Goal: Task Accomplishment & Management: Use online tool/utility

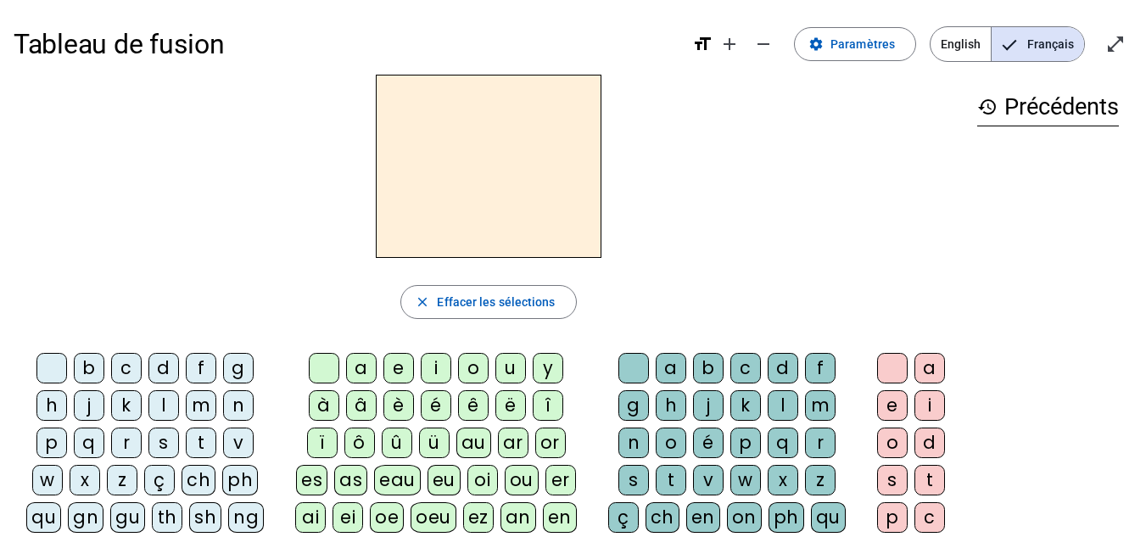
click at [362, 360] on div "a" at bounding box center [361, 368] width 31 height 31
click at [868, 34] on span "Paramètres" at bounding box center [862, 44] width 64 height 20
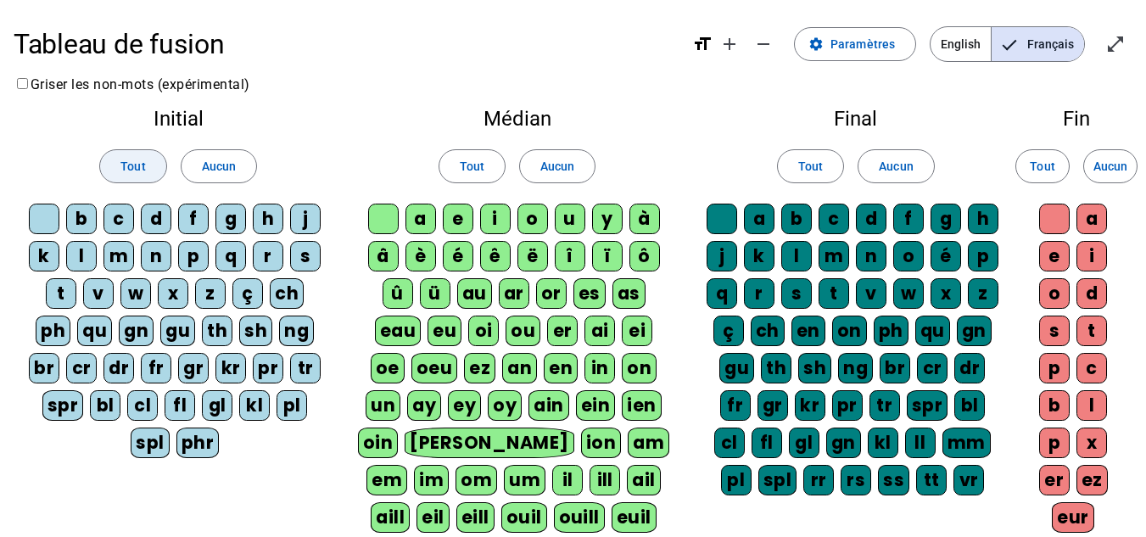
click at [130, 176] on span "Tout" at bounding box center [132, 166] width 25 height 20
click at [477, 173] on span "Tout" at bounding box center [472, 166] width 25 height 20
click at [809, 164] on span "Tout" at bounding box center [810, 166] width 25 height 20
click at [1049, 169] on span "Tout" at bounding box center [1042, 166] width 25 height 20
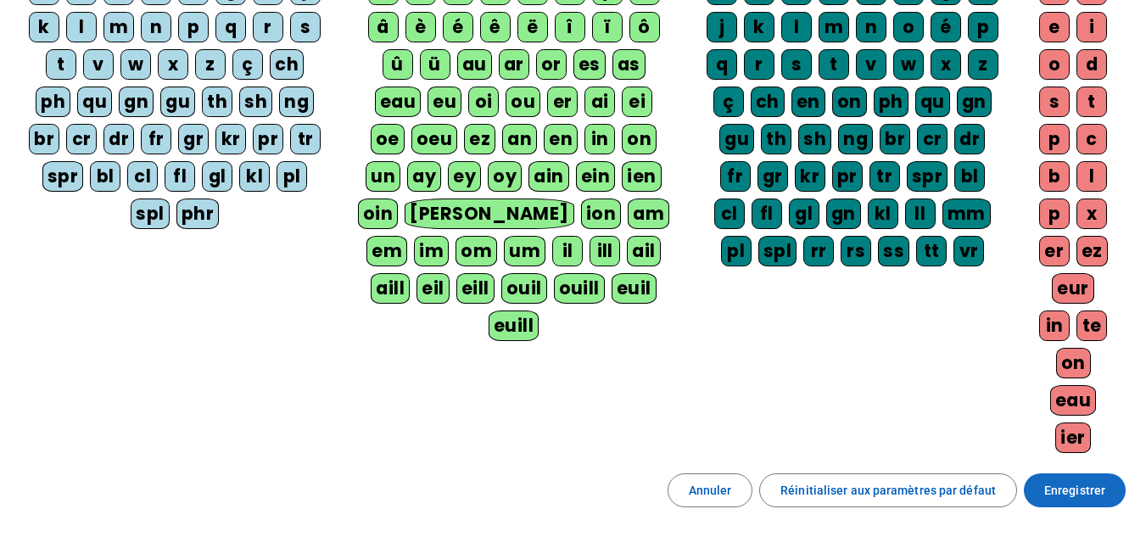
click at [1069, 489] on span "Enregistrer" at bounding box center [1074, 490] width 61 height 20
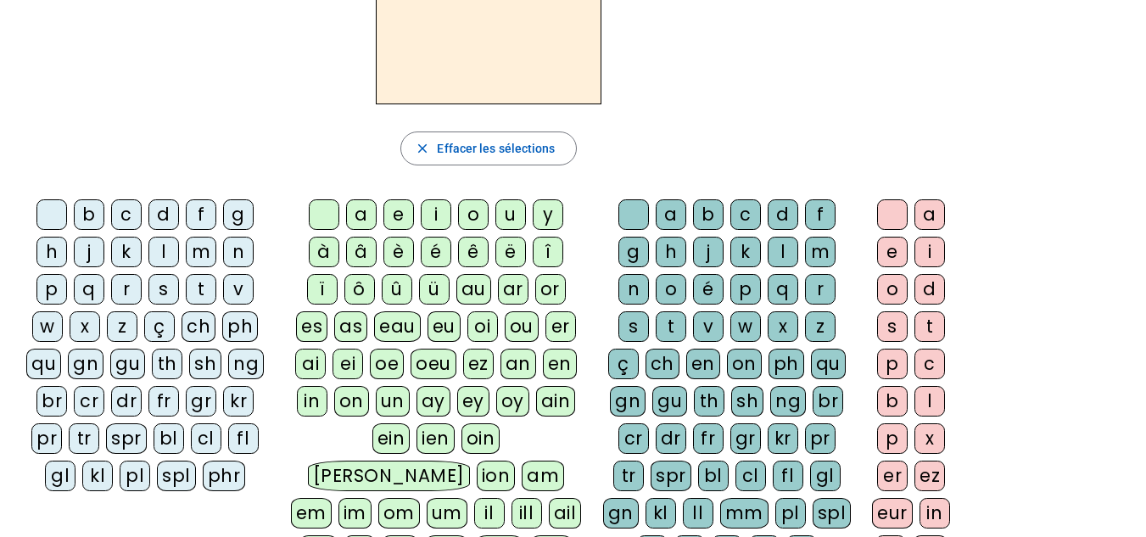
scroll to position [180, 0]
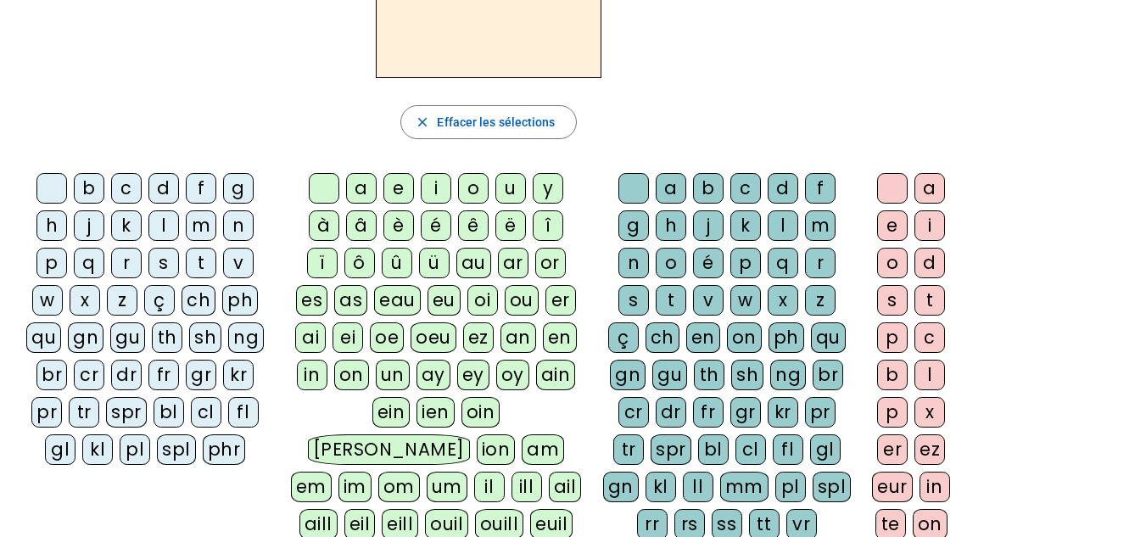
click at [200, 266] on div "t" at bounding box center [201, 263] width 31 height 31
click at [368, 192] on div "a" at bounding box center [361, 188] width 31 height 31
click at [130, 182] on div "c" at bounding box center [126, 188] width 31 height 31
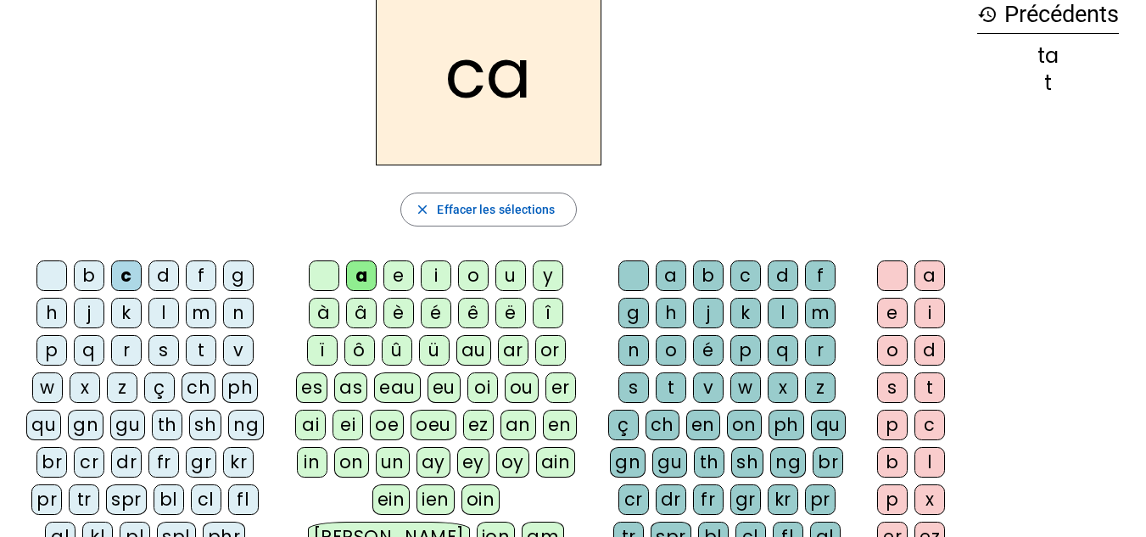
scroll to position [61, 0]
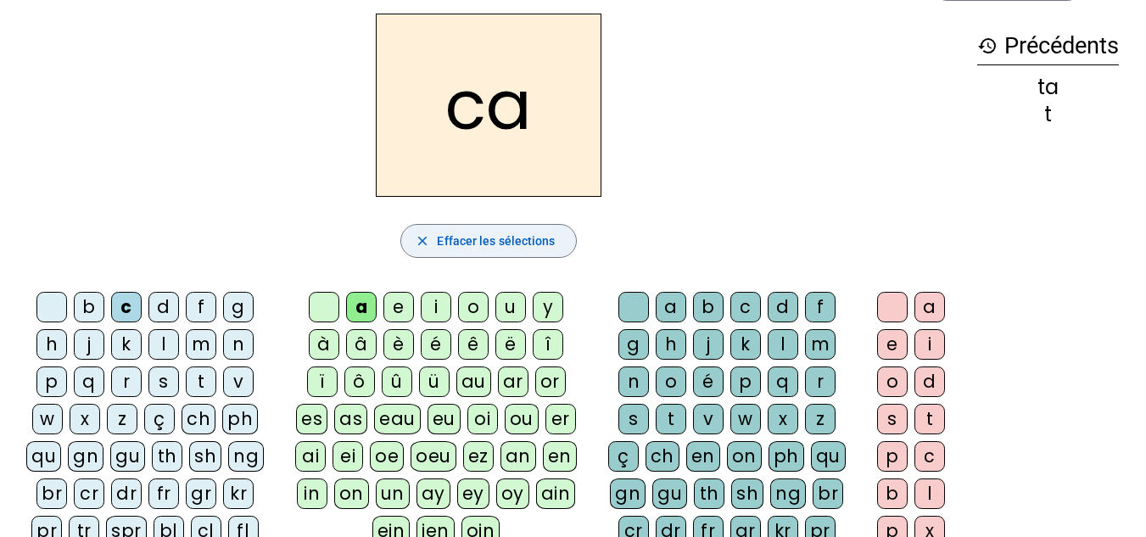
click at [522, 239] on span "Effacer les sélections" at bounding box center [496, 241] width 118 height 20
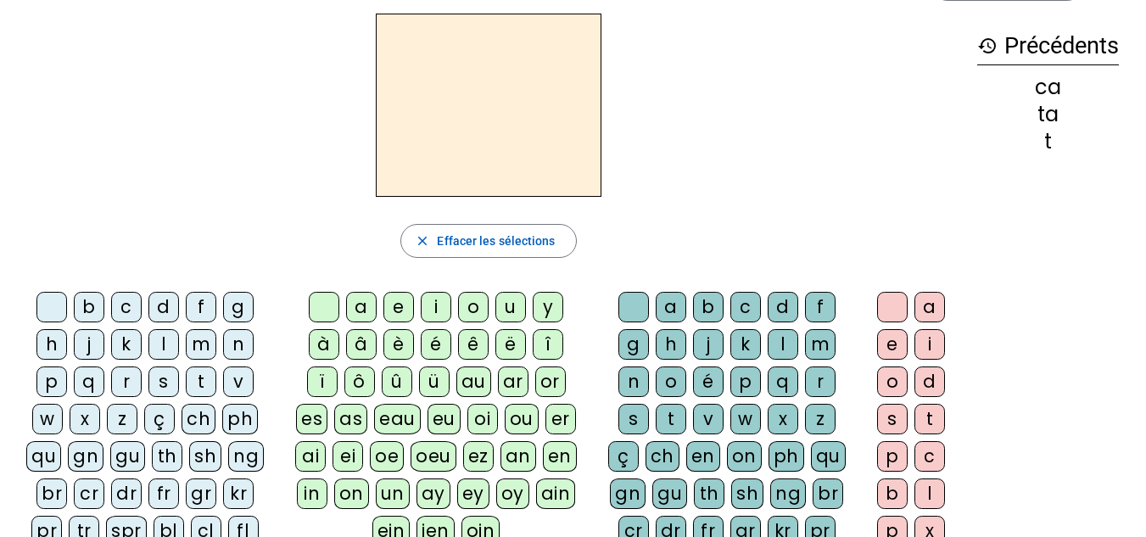
click at [197, 388] on div "t" at bounding box center [201, 381] width 31 height 31
click at [361, 310] on div "a" at bounding box center [361, 307] width 31 height 31
click at [737, 299] on div "c" at bounding box center [745, 307] width 31 height 31
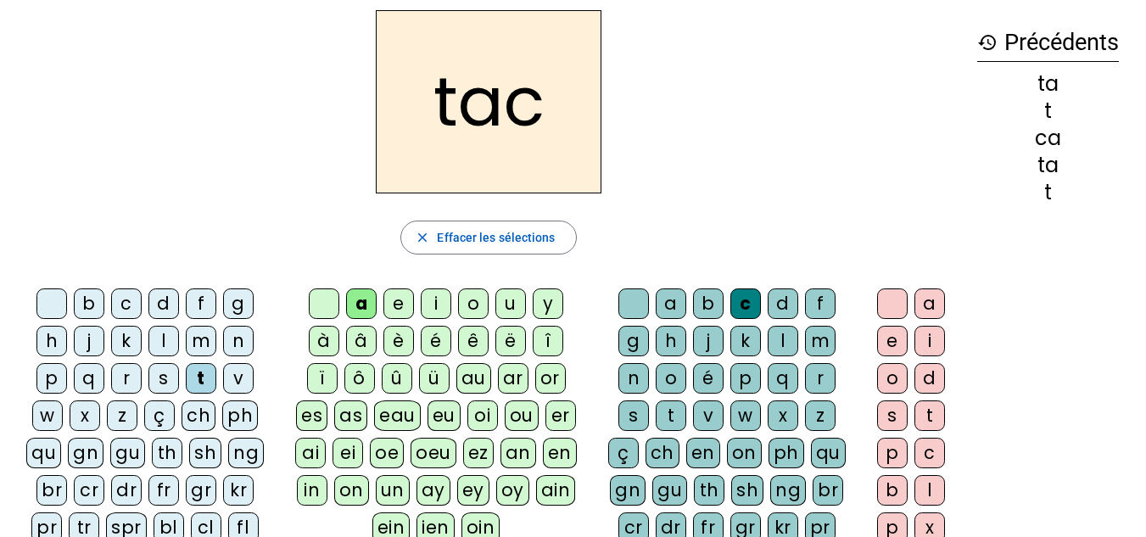
scroll to position [56, 0]
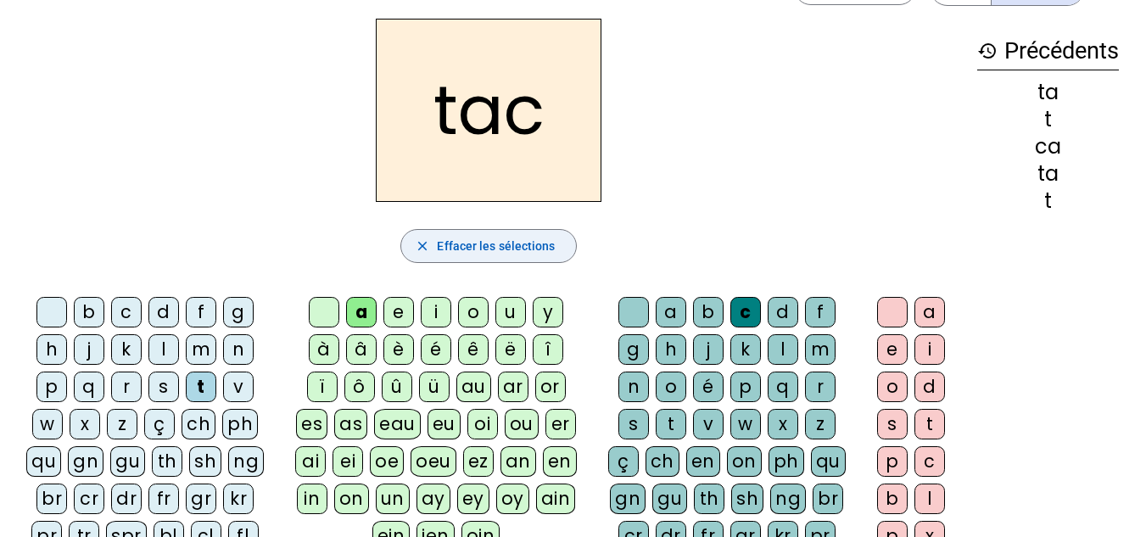
click at [504, 235] on span "button" at bounding box center [488, 246] width 174 height 41
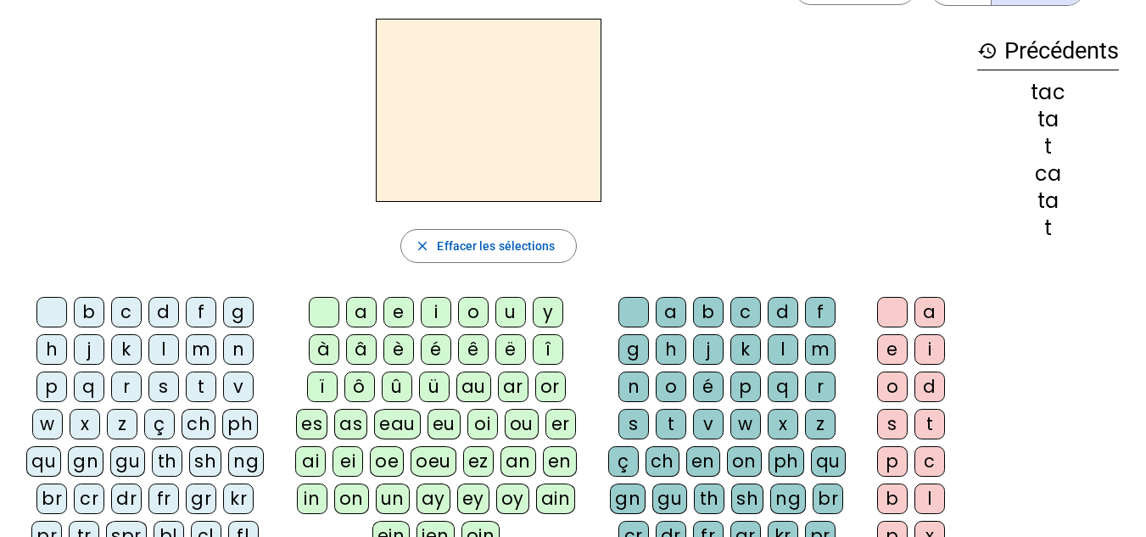
click at [842, 220] on div "close [PERSON_NAME] les sélections b c d f g h j k l m n p q r s t v w x z ç ch…" at bounding box center [489, 385] width 950 height 733
